Goal: Find specific page/section: Find specific page/section

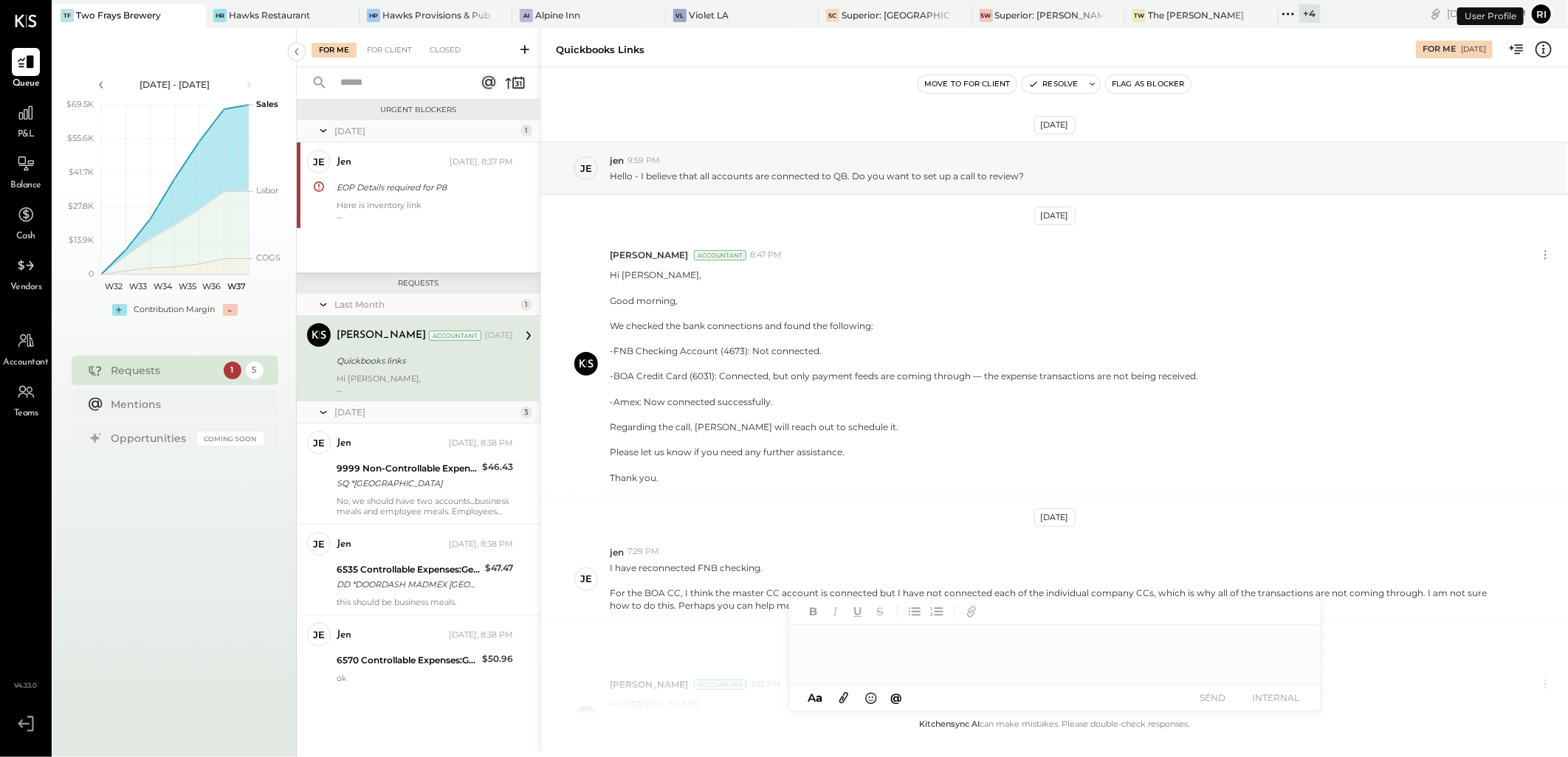
scroll to position [168, 0]
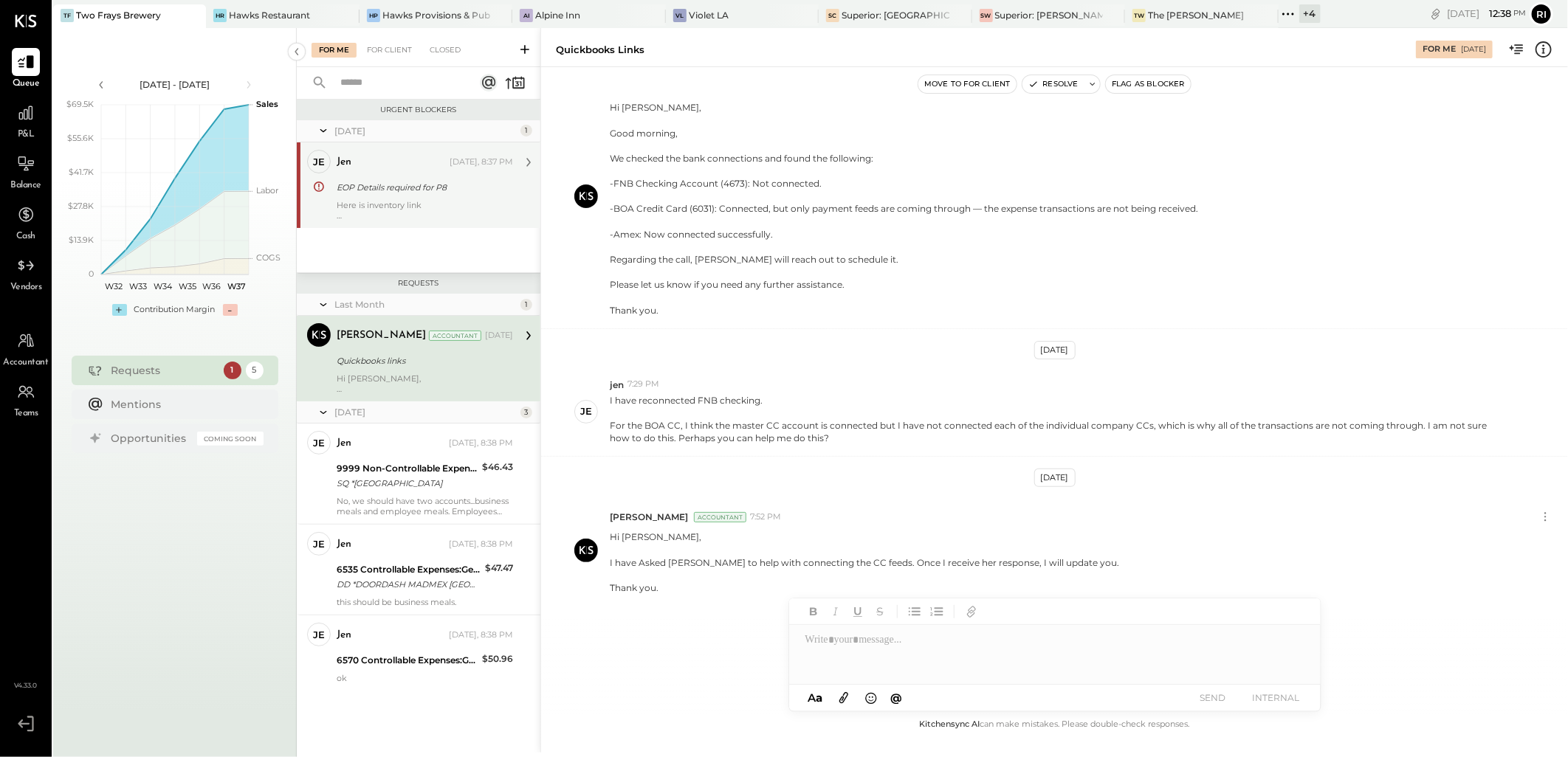
click at [480, 207] on div "Here is inventory link ttps://[DOMAIN_NAME][URL]" at bounding box center [425, 210] width 176 height 20
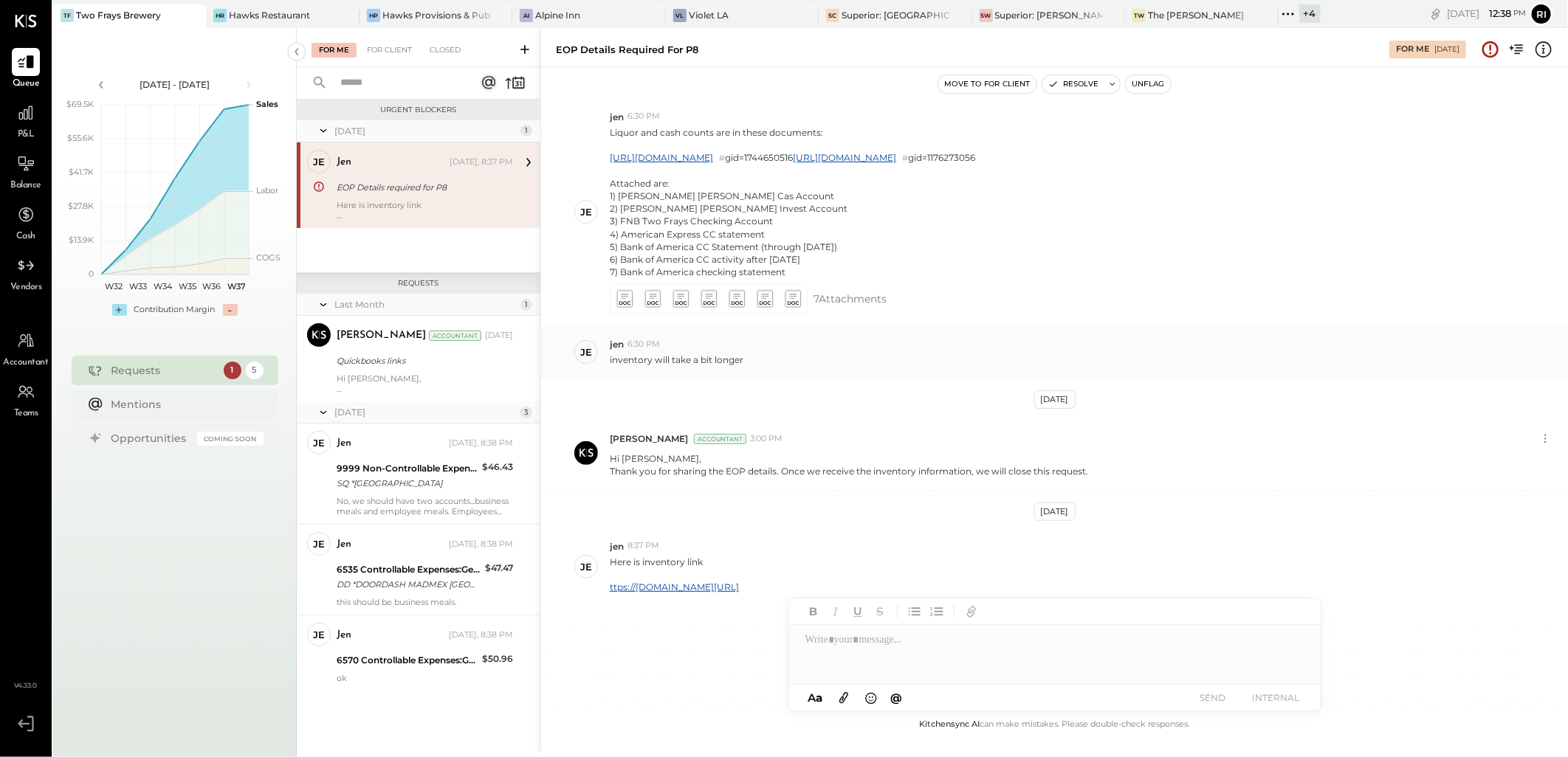
scroll to position [421, 0]
click at [688, 7] on div "VL Violet LA" at bounding box center [742, 17] width 153 height 24
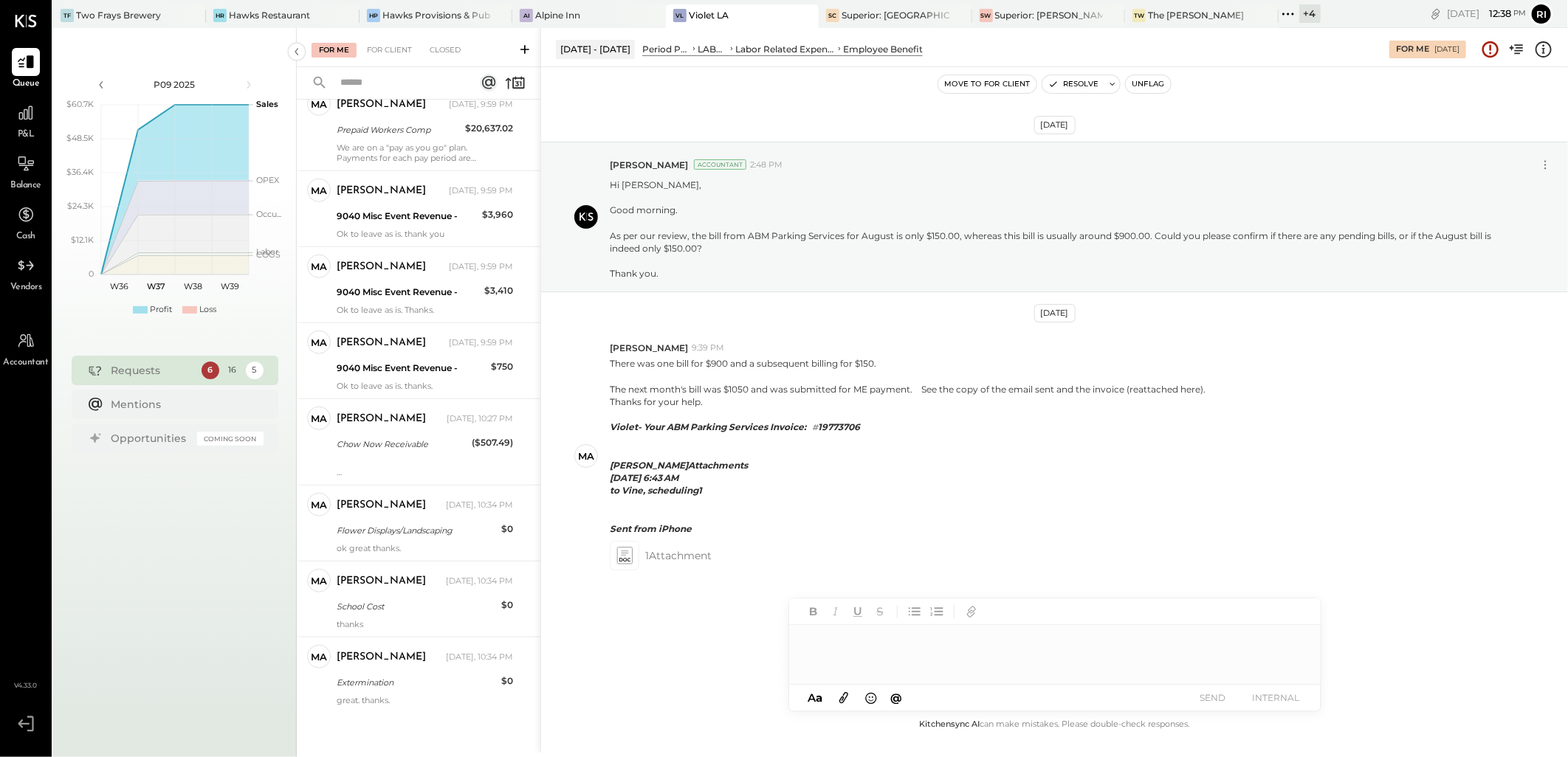
scroll to position [838, 0]
